Goal: Information Seeking & Learning: Check status

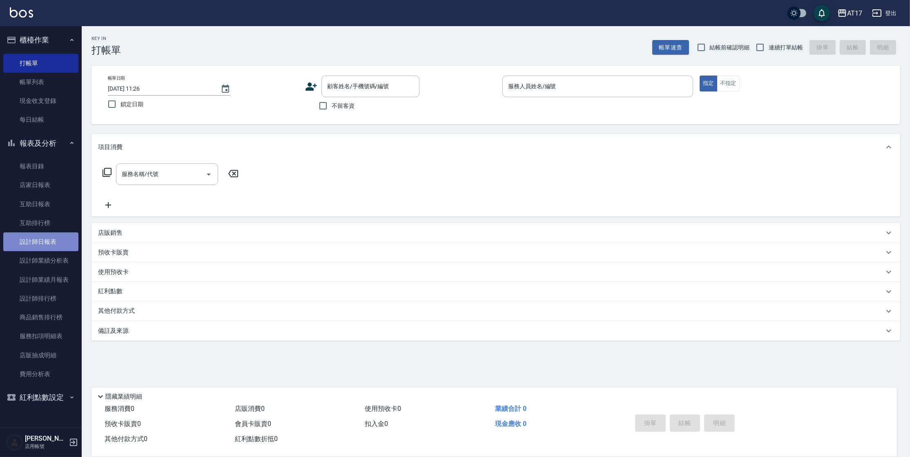
click at [45, 239] on link "設計師日報表" at bounding box center [40, 241] width 75 height 19
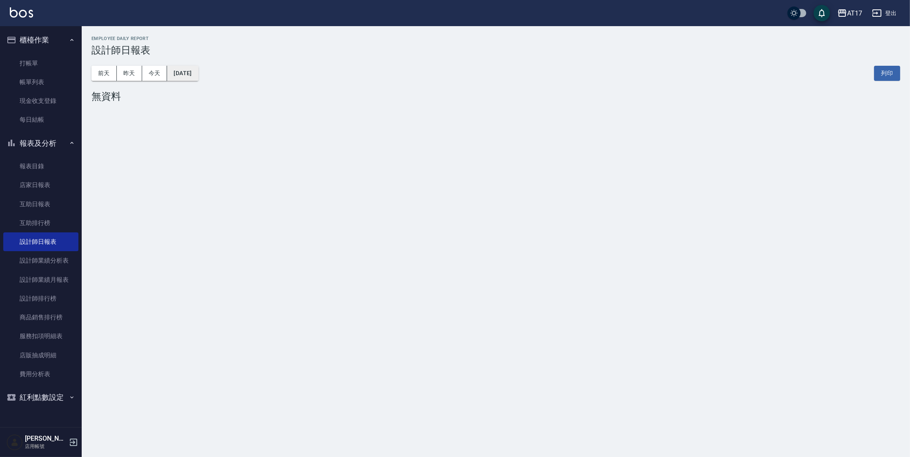
click at [174, 74] on button "[DATE]" at bounding box center [182, 73] width 31 height 15
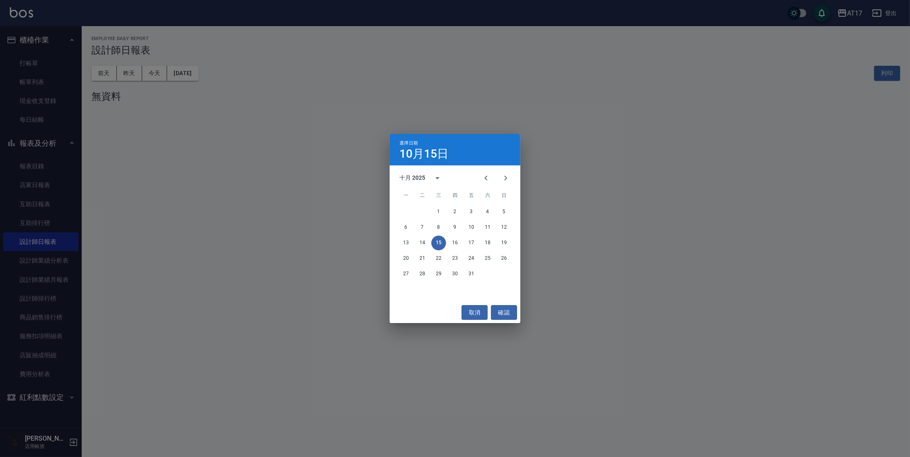
click at [116, 81] on div "選擇日期 [DATE] 十月 2025 一 二 三 四 五 六 日 1 2 3 4 5 6 7 8 9 10 11 12 13 14 15 16 17 18 …" at bounding box center [455, 228] width 910 height 457
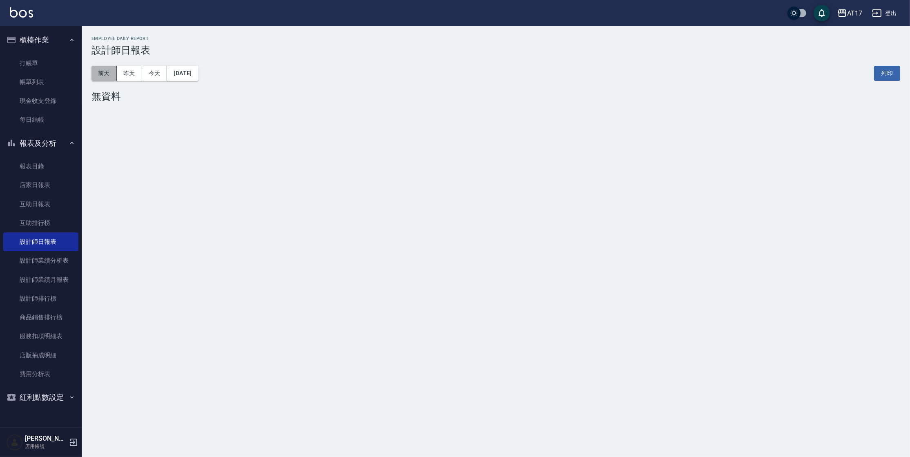
click at [100, 79] on button "前天" at bounding box center [103, 73] width 25 height 15
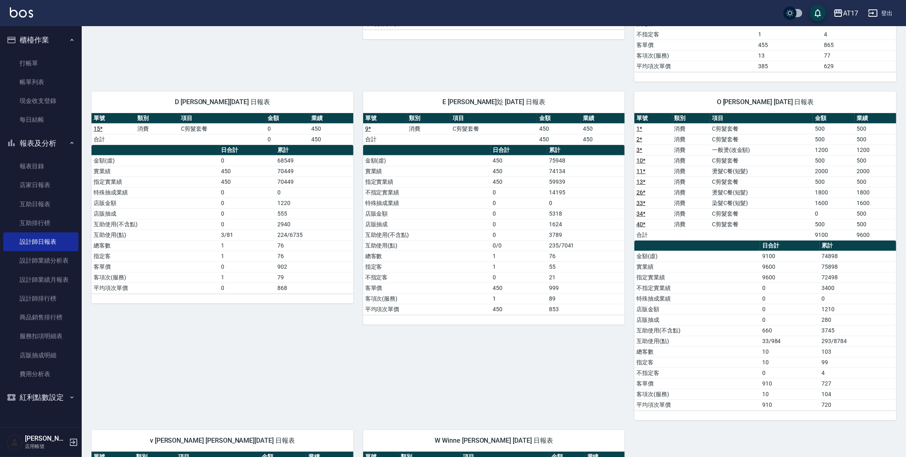
scroll to position [378, 0]
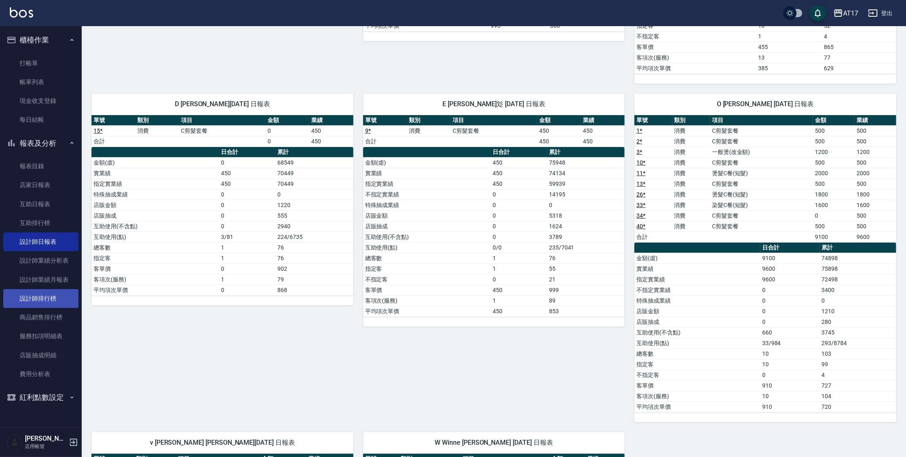
click at [29, 302] on link "設計師排行榜" at bounding box center [40, 298] width 75 height 19
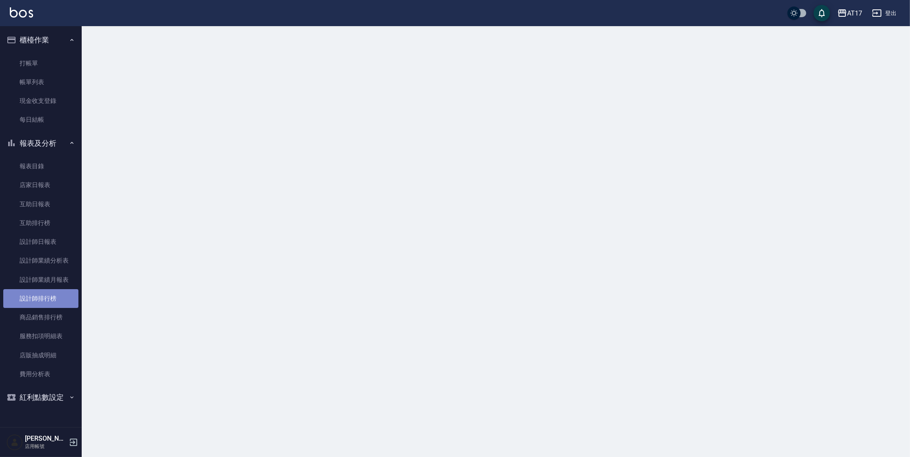
click at [29, 302] on link "設計師排行榜" at bounding box center [40, 298] width 75 height 19
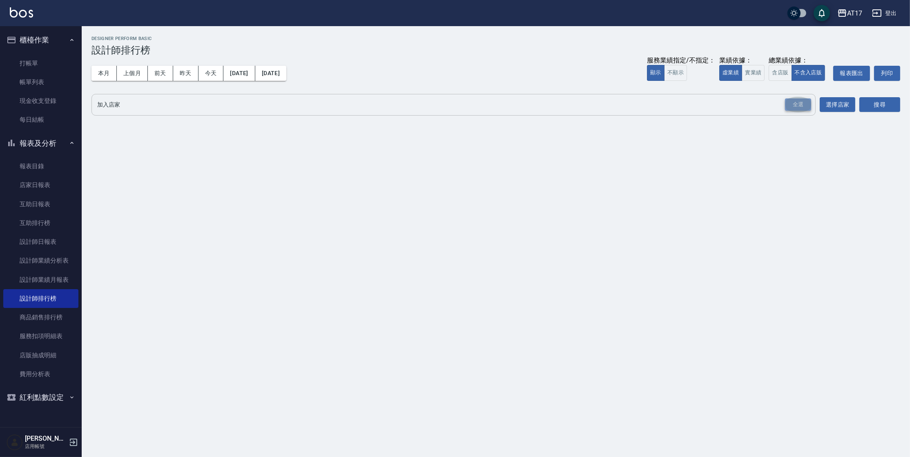
click at [794, 103] on div "全選" at bounding box center [798, 104] width 26 height 13
click at [863, 104] on button "搜尋" at bounding box center [879, 105] width 41 height 15
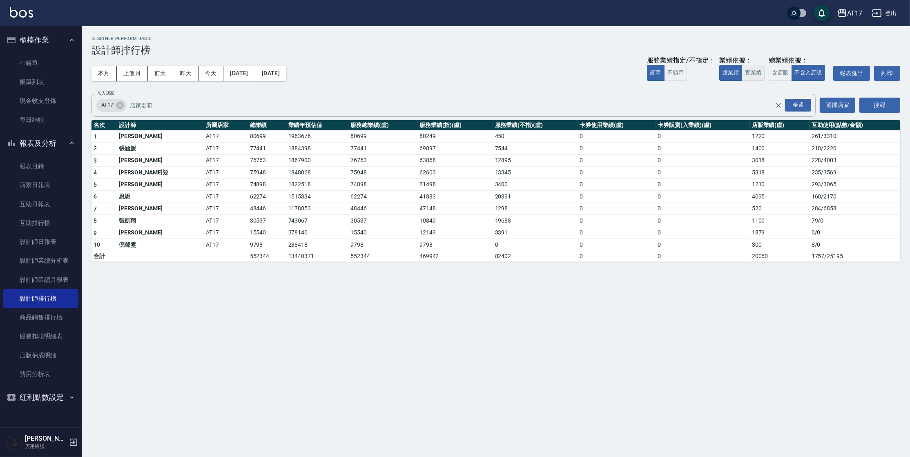
click at [753, 69] on button "實業績" at bounding box center [753, 73] width 23 height 16
click at [211, 275] on div "AT17 [DATE] - [DATE] 設計師排行榜 列印時間： [DATE][PHONE_NUMBER]:58 Designer Perform Basi…" at bounding box center [455, 228] width 910 height 457
click at [38, 240] on link "設計師日報表" at bounding box center [40, 241] width 75 height 19
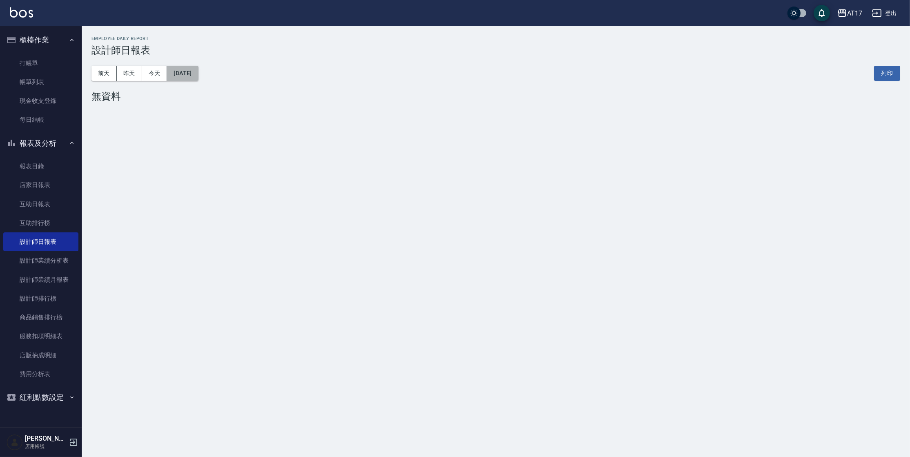
click at [198, 76] on button "[DATE]" at bounding box center [182, 73] width 31 height 15
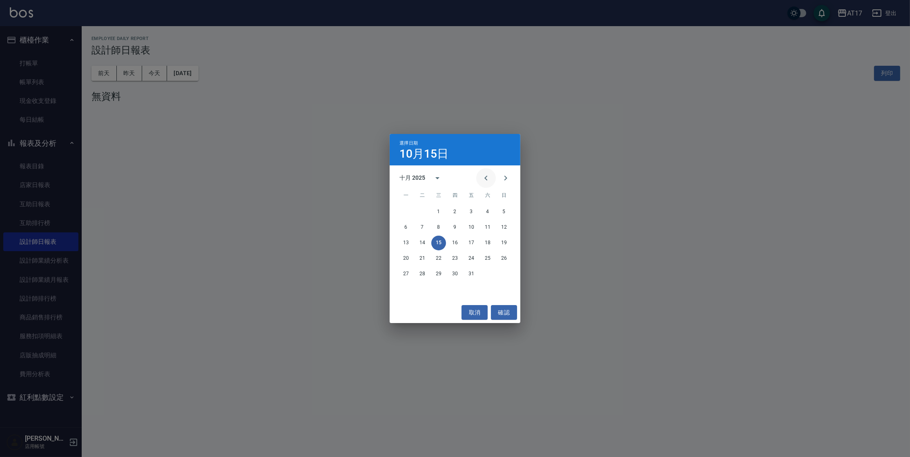
click at [493, 183] on button "Previous month" at bounding box center [486, 178] width 20 height 20
click at [455, 244] on button "14" at bounding box center [455, 243] width 15 height 15
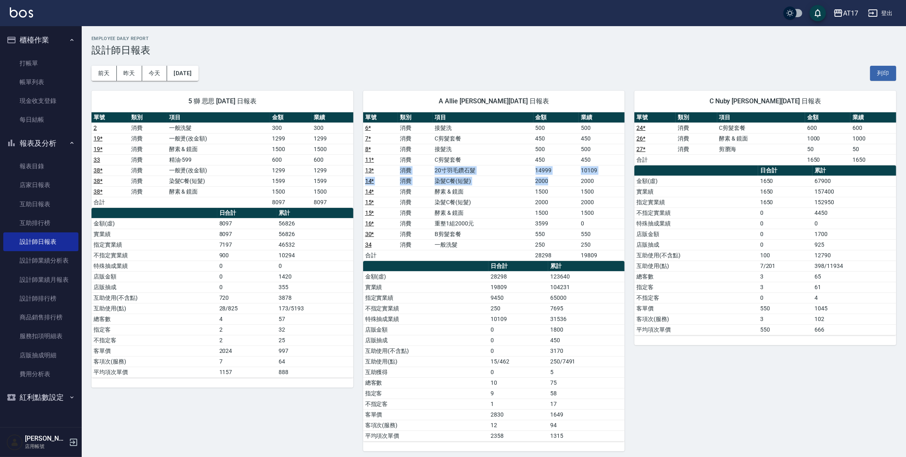
drag, startPoint x: 430, startPoint y: 165, endPoint x: 568, endPoint y: 183, distance: 140.1
click at [568, 183] on tbody "6 * 消費 接髮洗 500 500 7 * 消費 C剪髮套餐 450 450 8 * 消費 接髮洗 500 500 11 * 消費 C剪髮套餐 450 45…" at bounding box center [494, 192] width 262 height 138
drag, startPoint x: 435, startPoint y: 202, endPoint x: 604, endPoint y: 215, distance: 169.2
click at [604, 215] on tbody "6 * 消費 接髮洗 500 500 7 * 消費 C剪髮套餐 450 450 8 * 消費 接髮洗 500 500 11 * 消費 C剪髮套餐 450 45…" at bounding box center [494, 192] width 262 height 138
drag, startPoint x: 512, startPoint y: 214, endPoint x: 620, endPoint y: 223, distance: 107.8
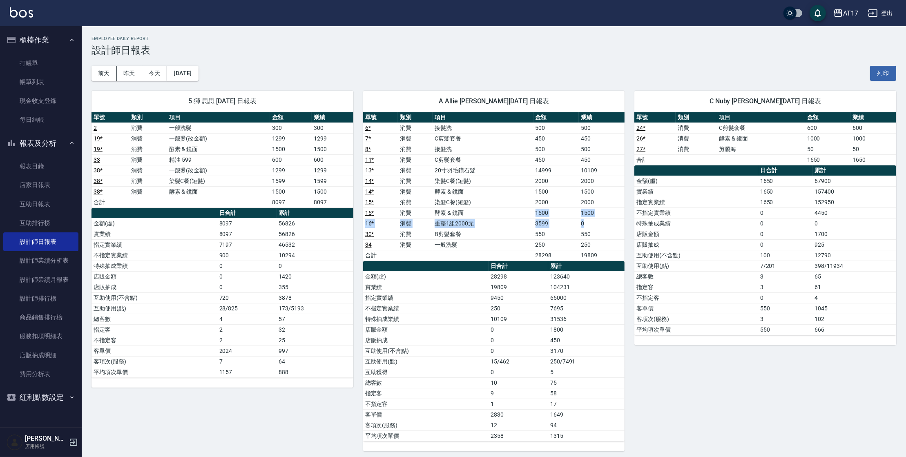
click at [620, 223] on tbody "6 * 消費 接髮洗 500 500 7 * 消費 C剪髮套餐 450 450 8 * 消費 接髮洗 500 500 11 * 消費 C剪髮套餐 450 45…" at bounding box center [494, 192] width 262 height 138
click at [620, 223] on td "0" at bounding box center [602, 223] width 46 height 11
